Goal: Obtain resource: Obtain resource

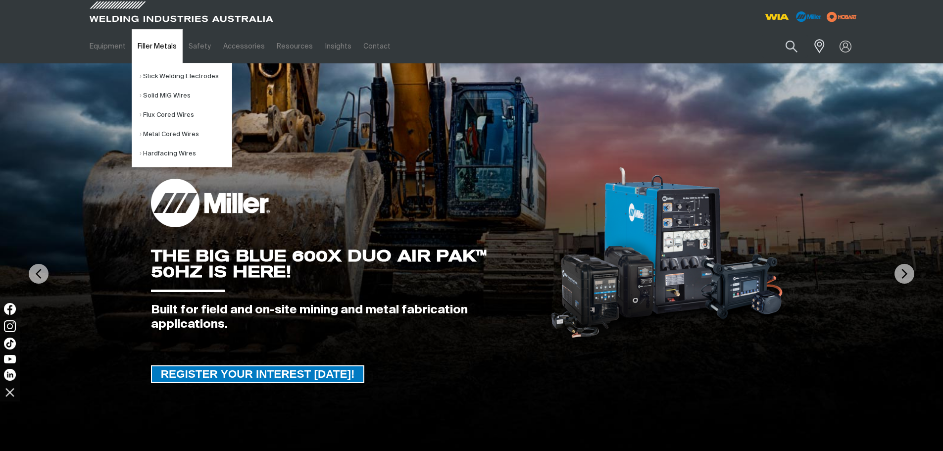
click at [165, 49] on link "Filler Metals" at bounding box center [157, 46] width 51 height 34
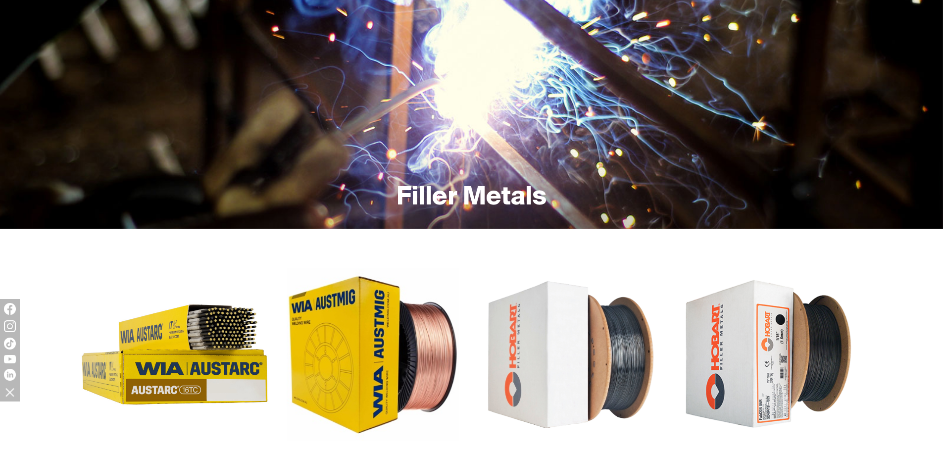
scroll to position [148, 0]
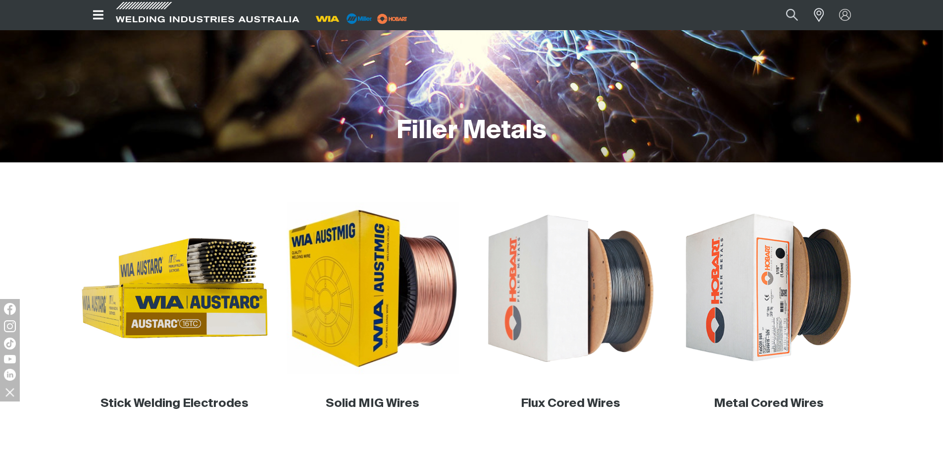
click at [139, 288] on img at bounding box center [175, 288] width 190 height 190
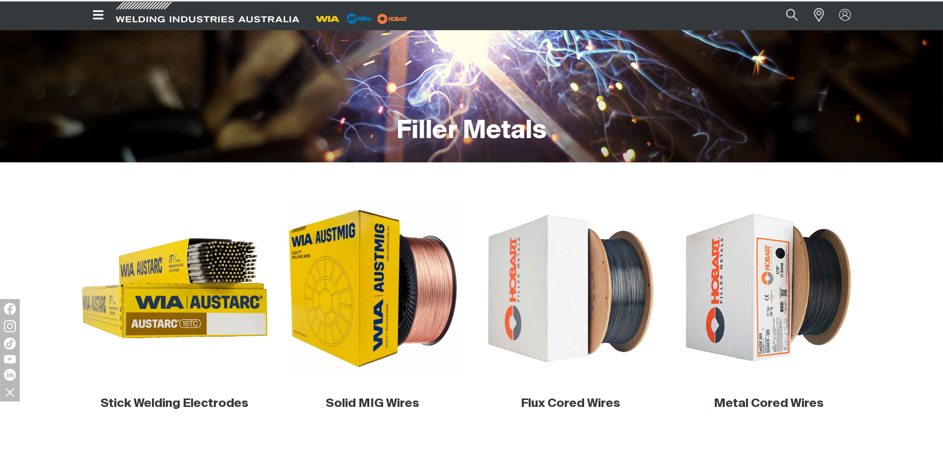
click at [197, 267] on img at bounding box center [175, 288] width 190 height 190
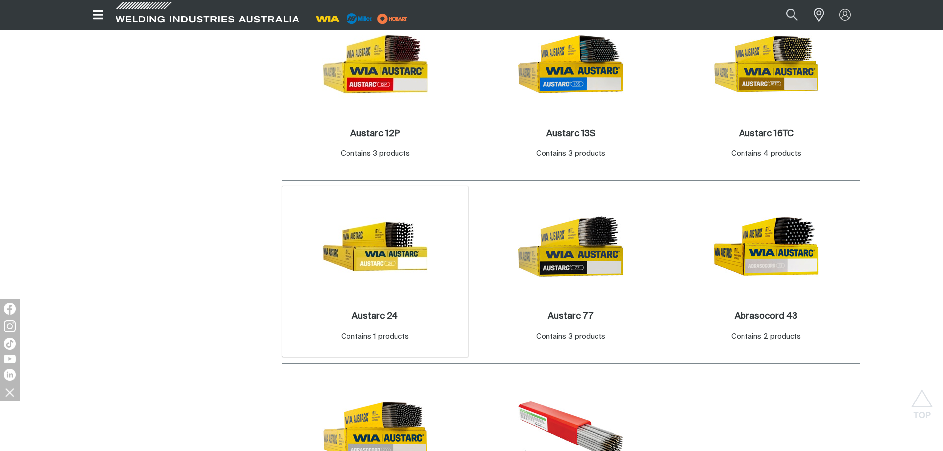
scroll to position [445, 0]
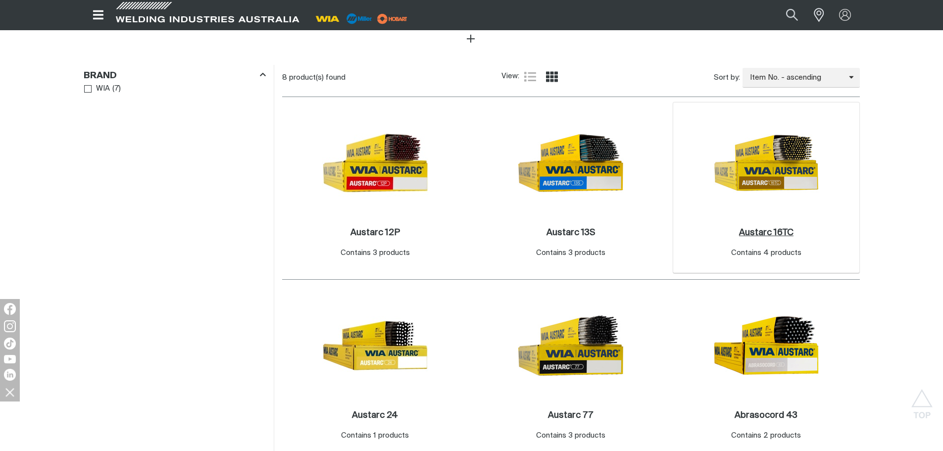
click at [755, 232] on h2 "Austarc 16TC ." at bounding box center [766, 232] width 54 height 9
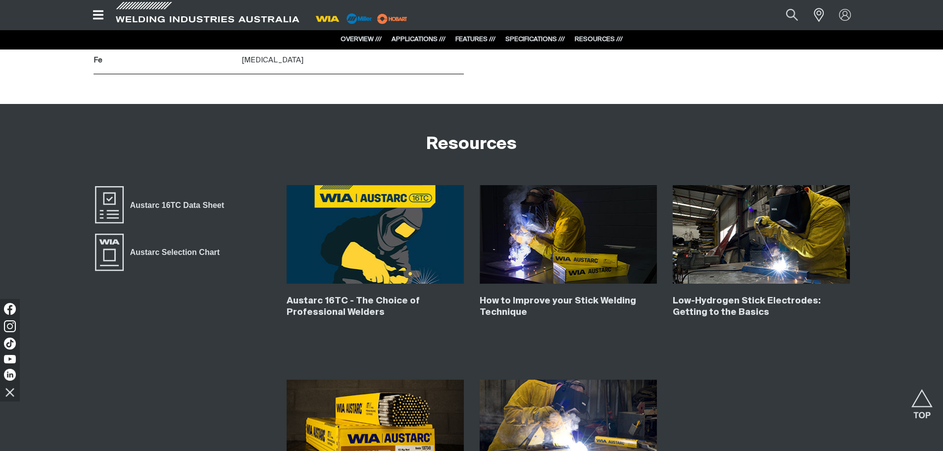
scroll to position [4058, 0]
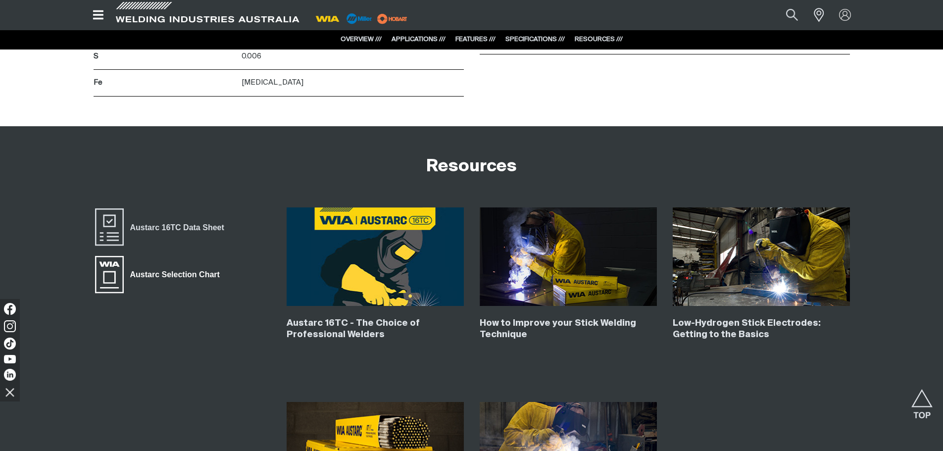
click at [191, 273] on span "Austarc Selection Chart" at bounding box center [175, 274] width 102 height 13
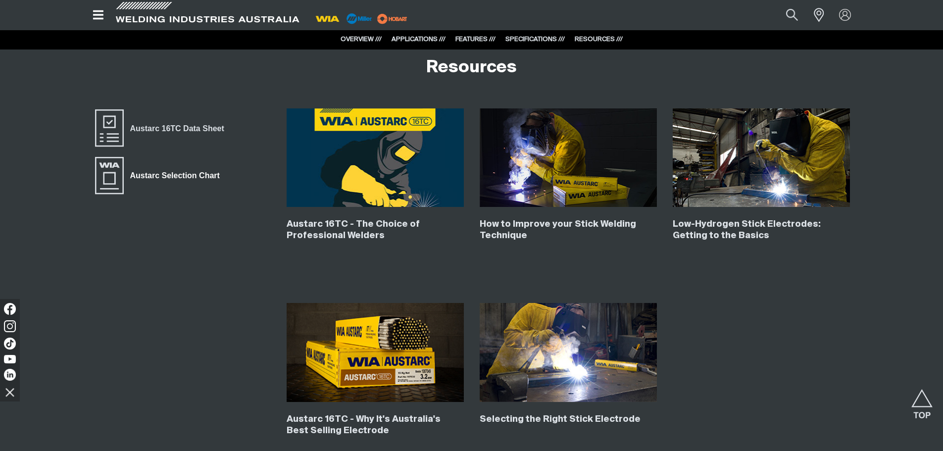
scroll to position [4107, 0]
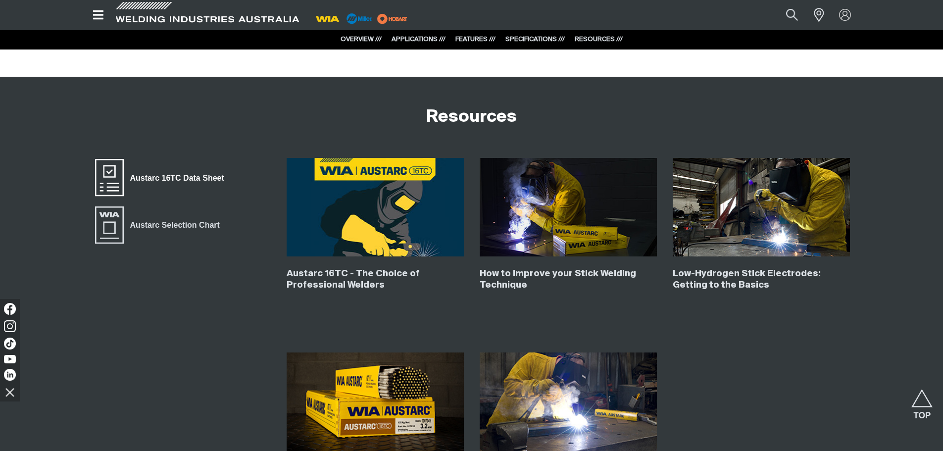
click at [172, 180] on span "Austarc 16TC Data Sheet" at bounding box center [177, 177] width 107 height 13
click at [199, 228] on span "Austarc Selection Chart" at bounding box center [175, 225] width 102 height 13
click at [188, 179] on span "Austarc 16TC Data Sheet" at bounding box center [177, 177] width 107 height 13
